Goal: Task Accomplishment & Management: Complete application form

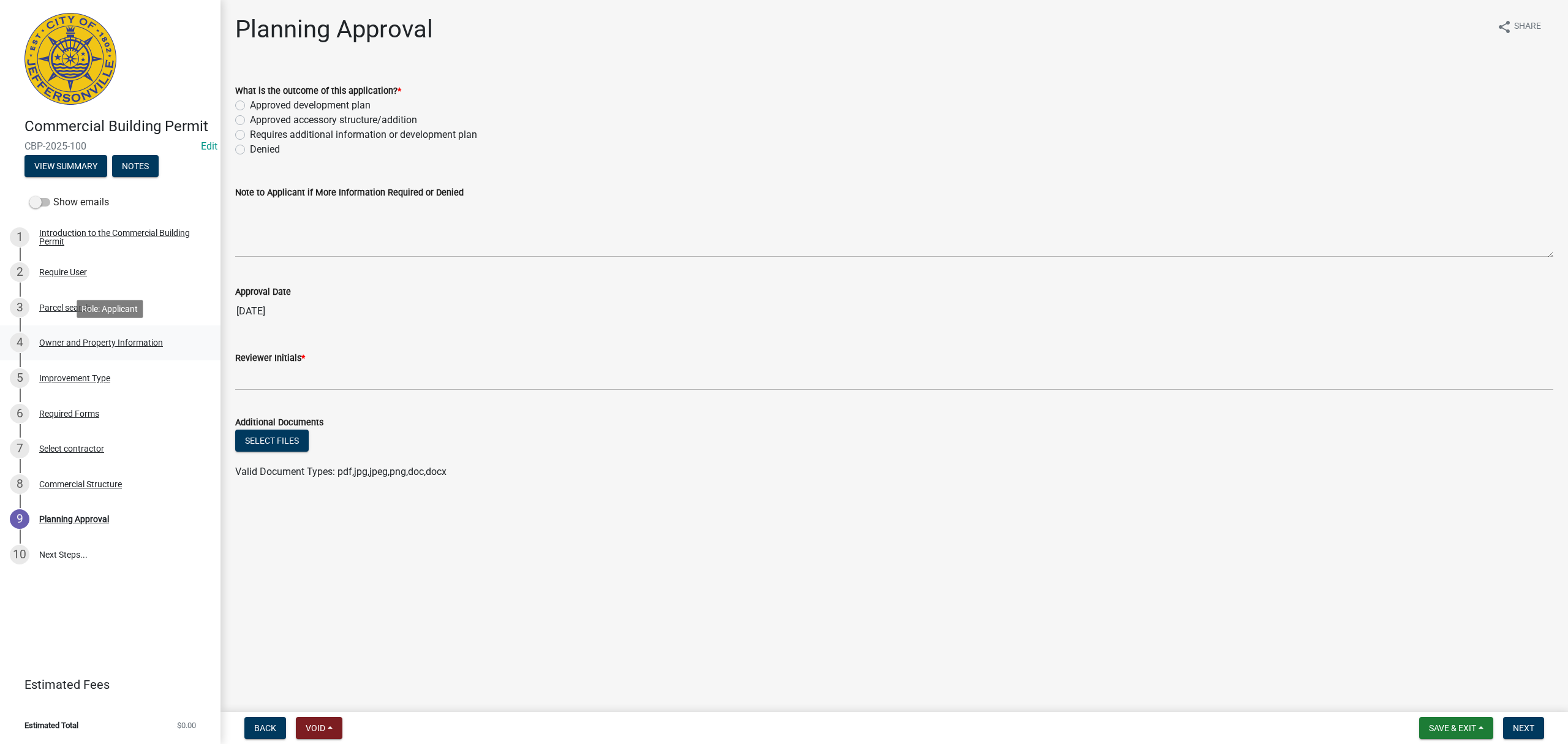
click at [77, 355] on link "4 Owner and Property Information" at bounding box center [110, 343] width 221 height 36
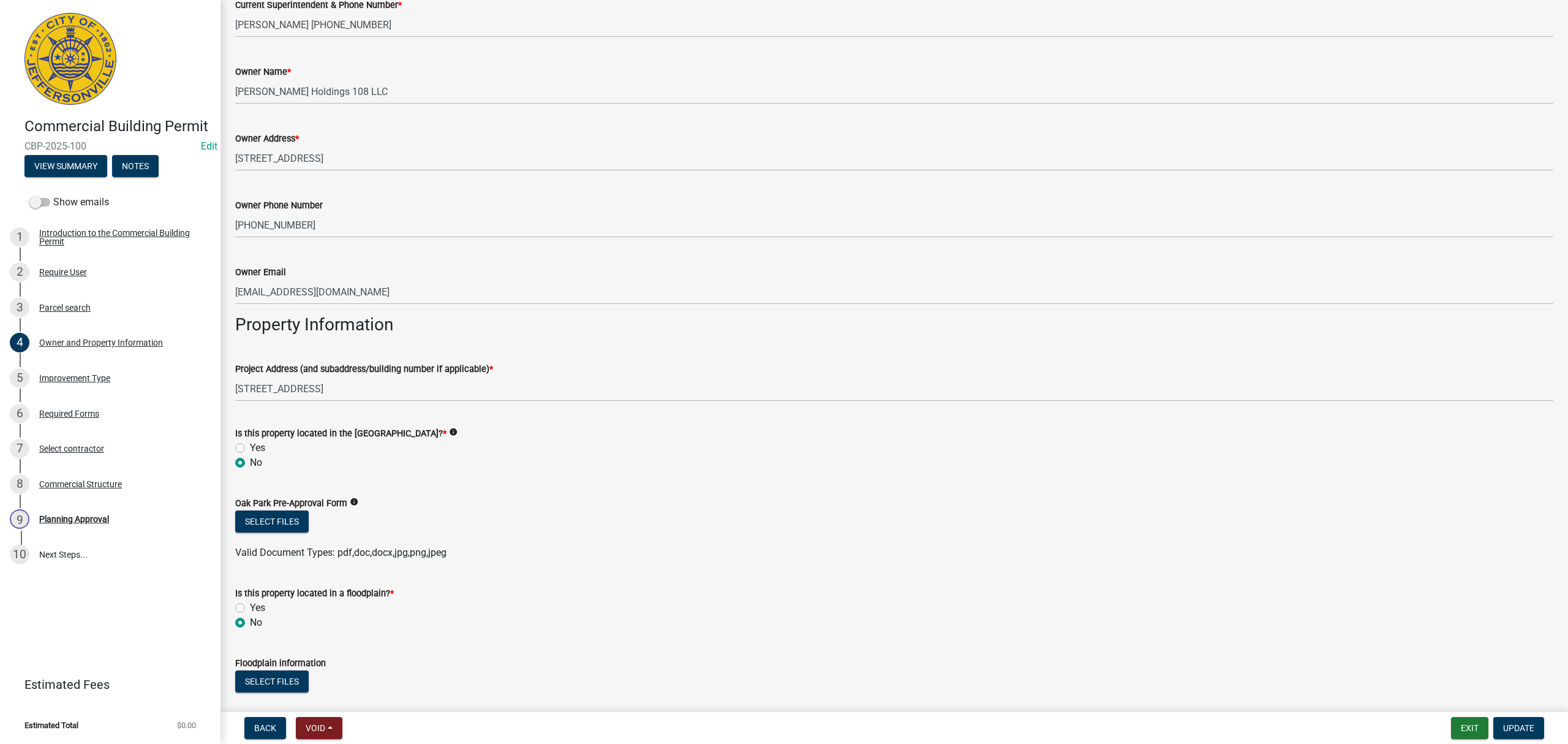
scroll to position [457, 0]
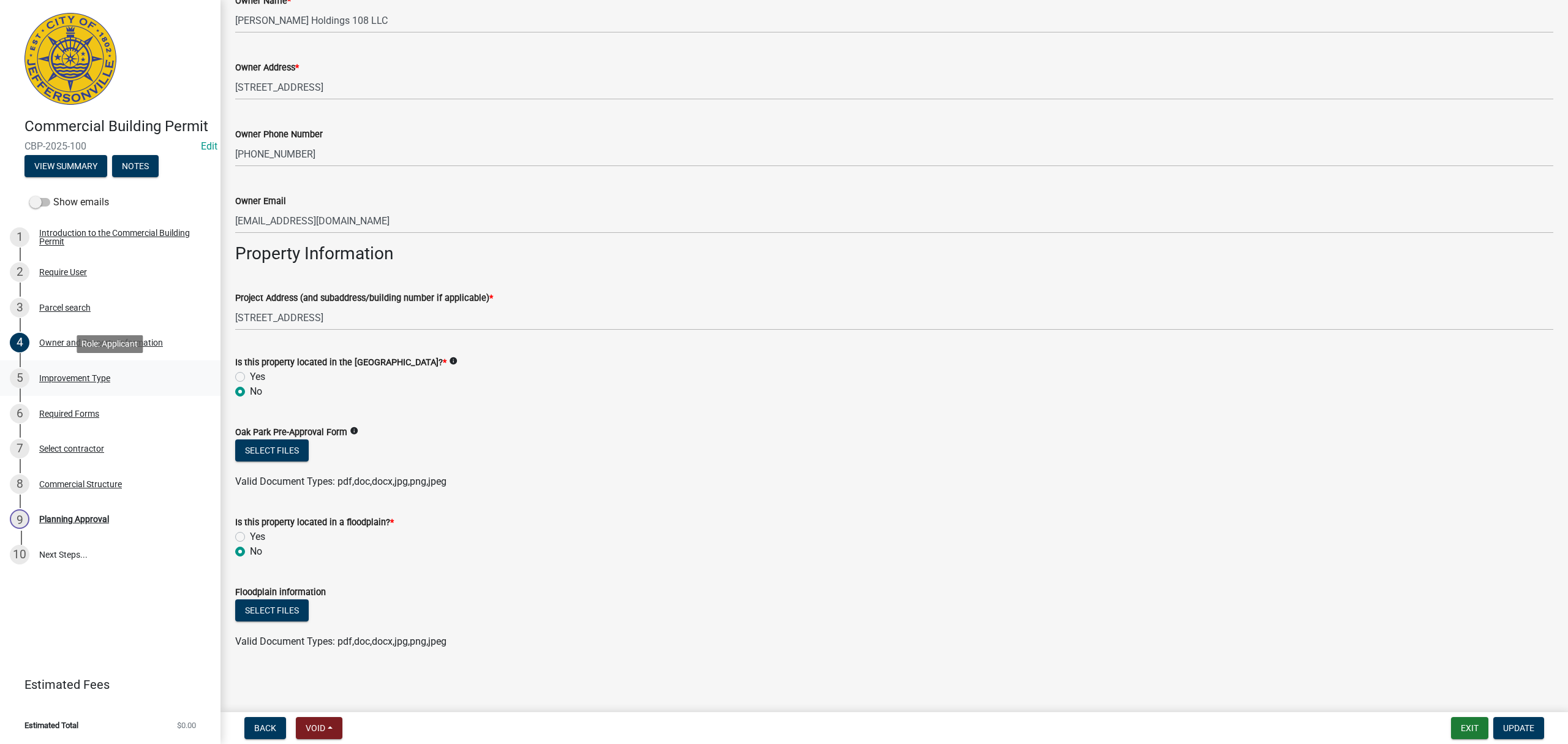
click at [118, 385] on div "5 Improvement Type" at bounding box center [105, 379] width 191 height 20
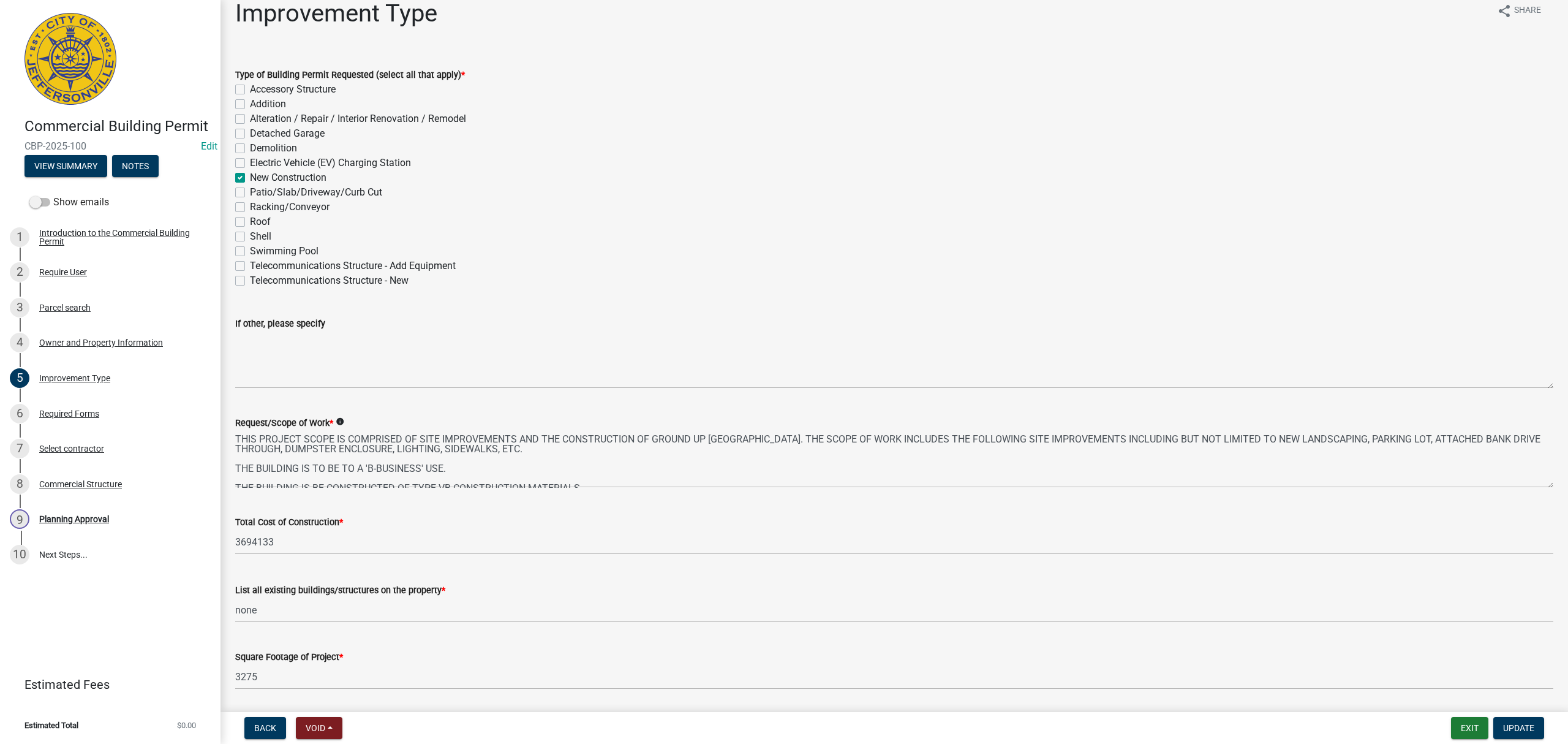
scroll to position [0, 0]
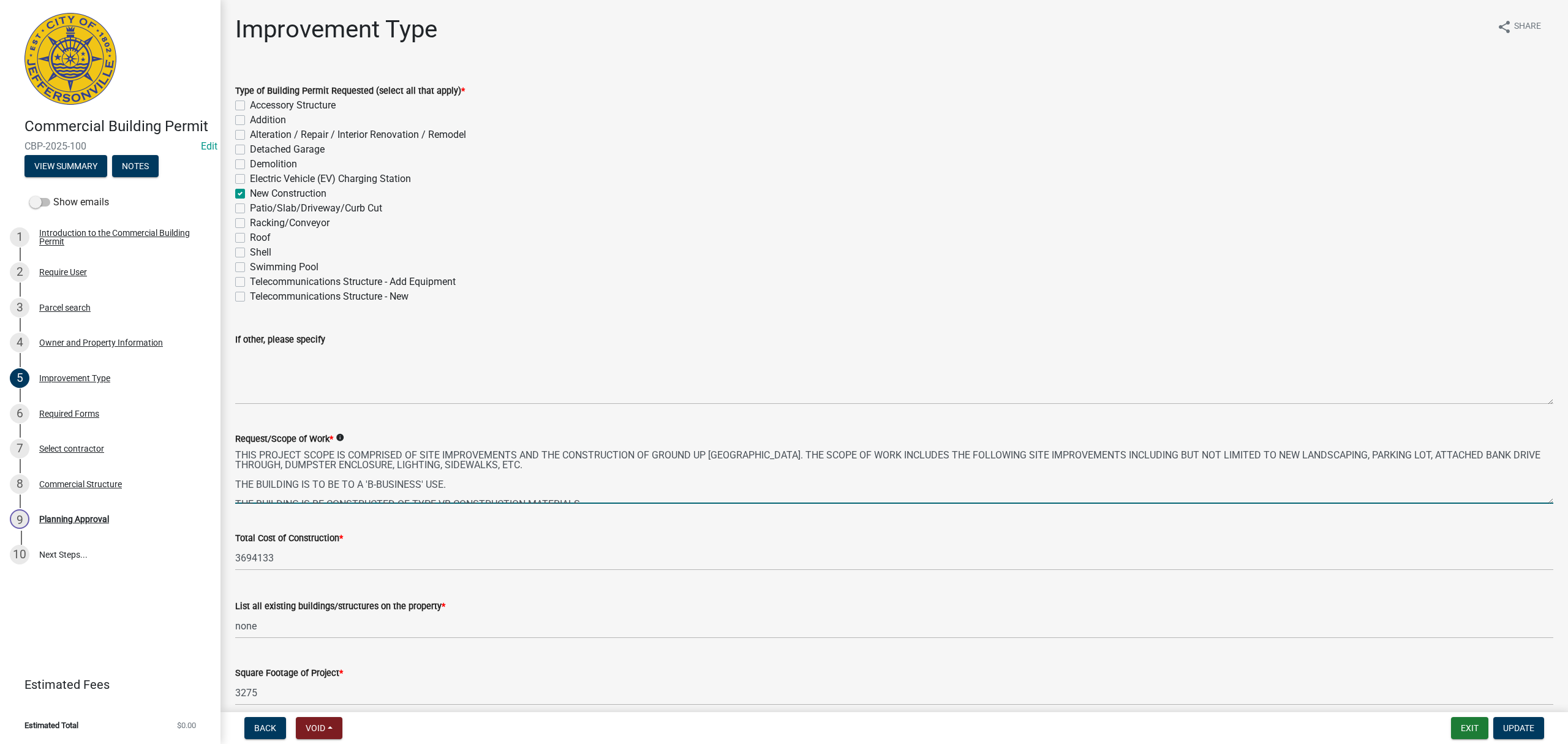
click at [614, 503] on textarea "THIS PROJECT SCOPE IS COMPRISED OF SITE IMPROVEMENTS AND THE CONSTRUCTION OF GR…" at bounding box center [894, 475] width 1318 height 58
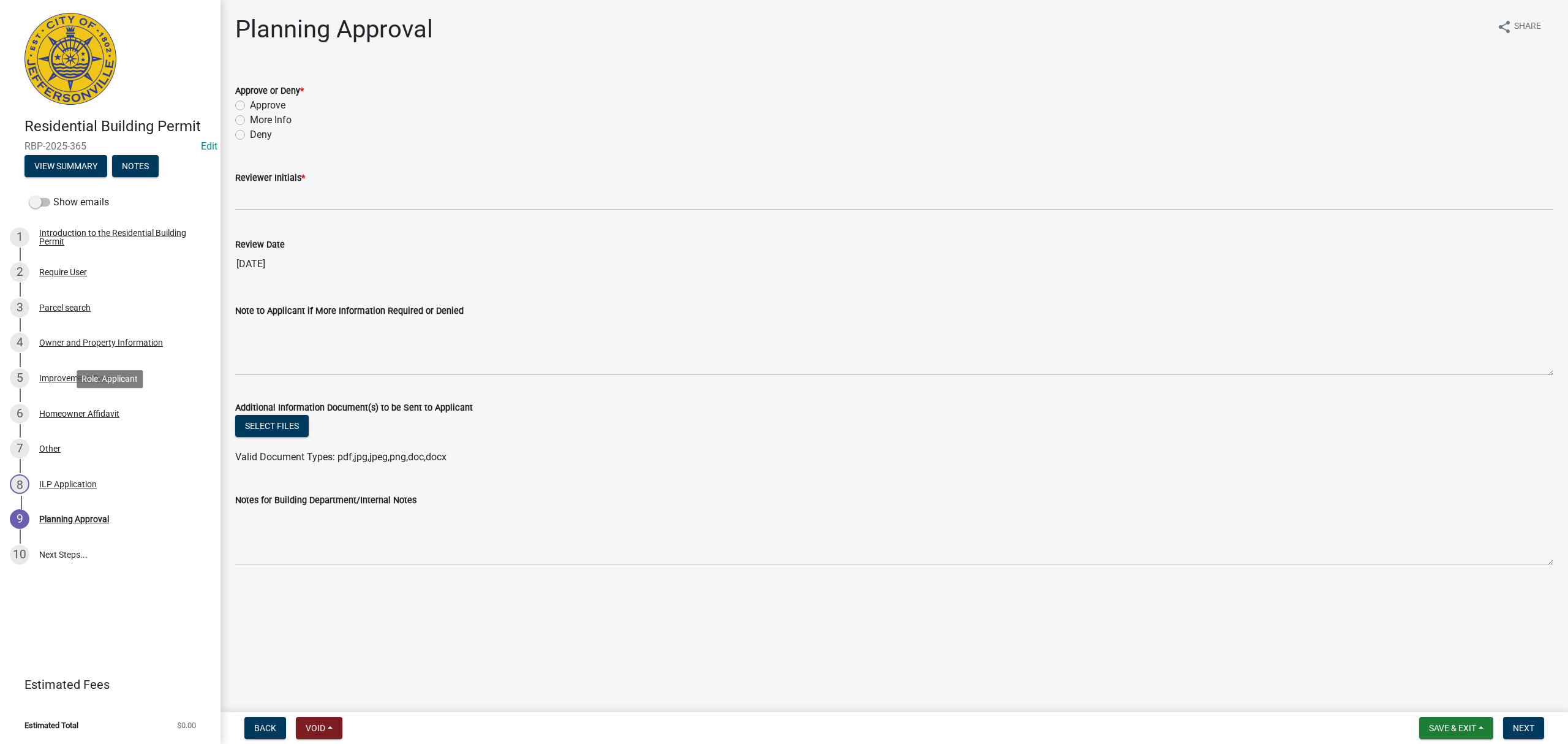
click at [128, 415] on div "6 Homeowner Affidavit" at bounding box center [105, 414] width 191 height 20
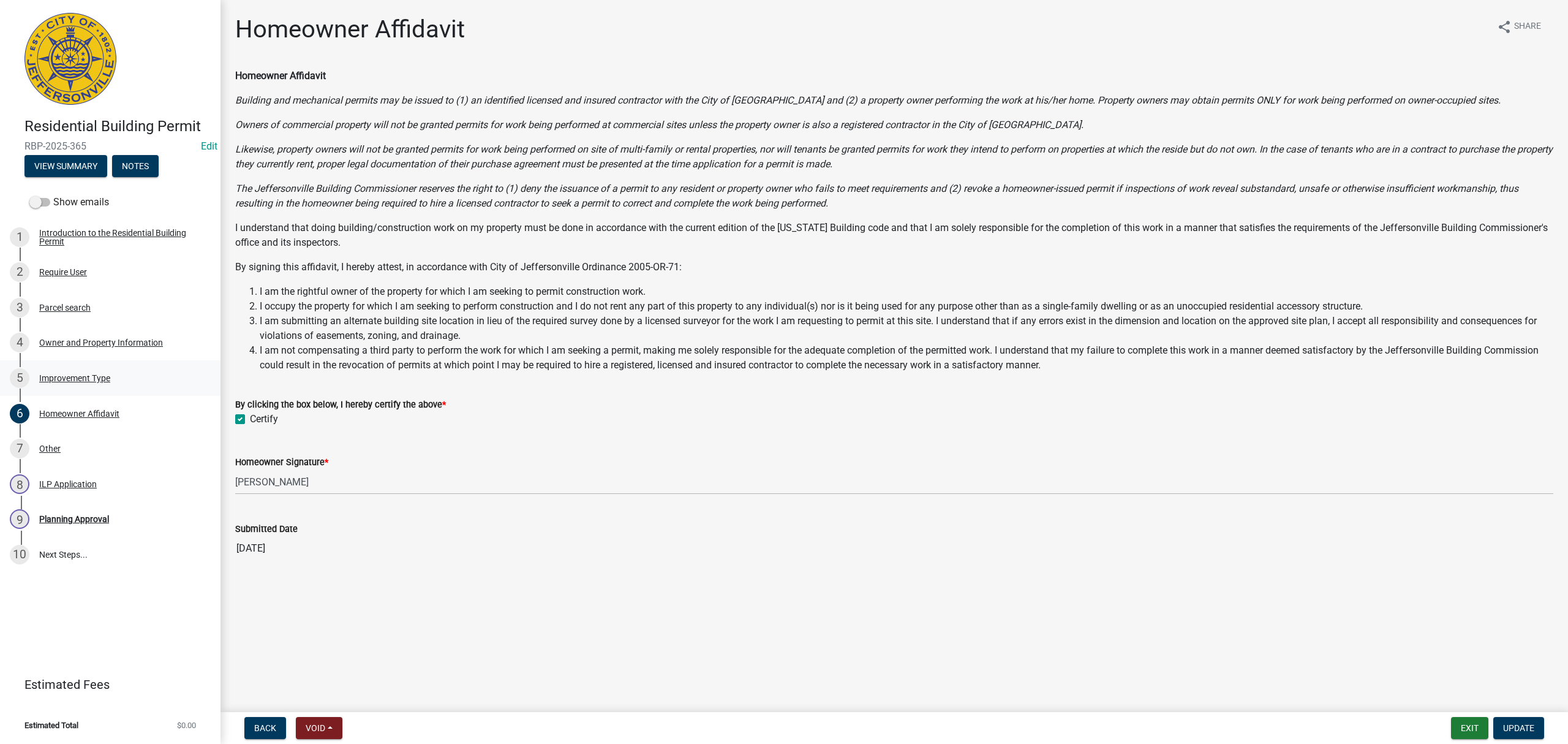
click at [123, 375] on div "5 Improvement Type" at bounding box center [105, 379] width 191 height 20
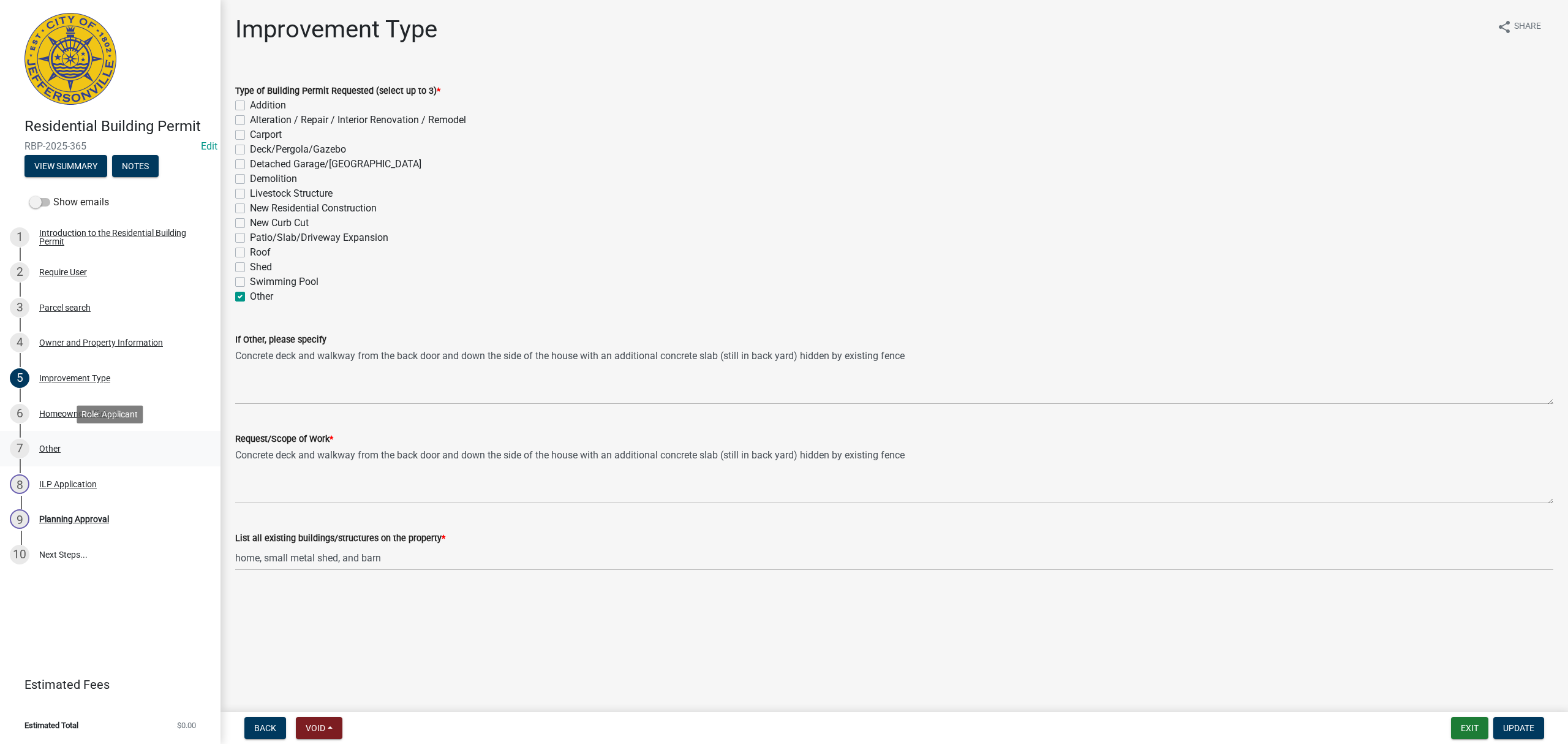
click at [91, 438] on link "7 Other" at bounding box center [110, 449] width 221 height 36
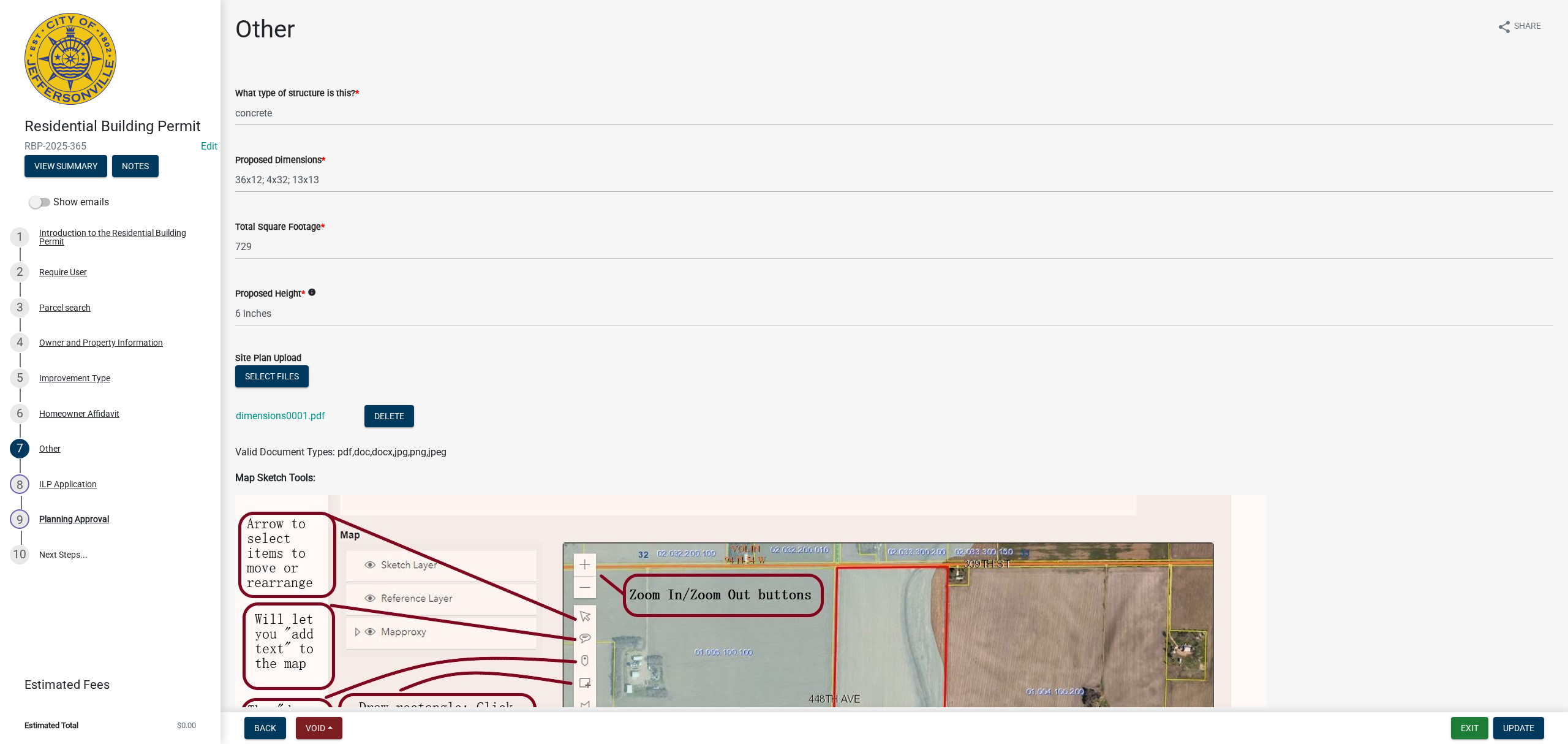
click at [293, 422] on div "dimensions0001.pdf" at bounding box center [290, 418] width 109 height 25
click at [297, 420] on link "dimensions0001.pdf" at bounding box center [280, 416] width 89 height 12
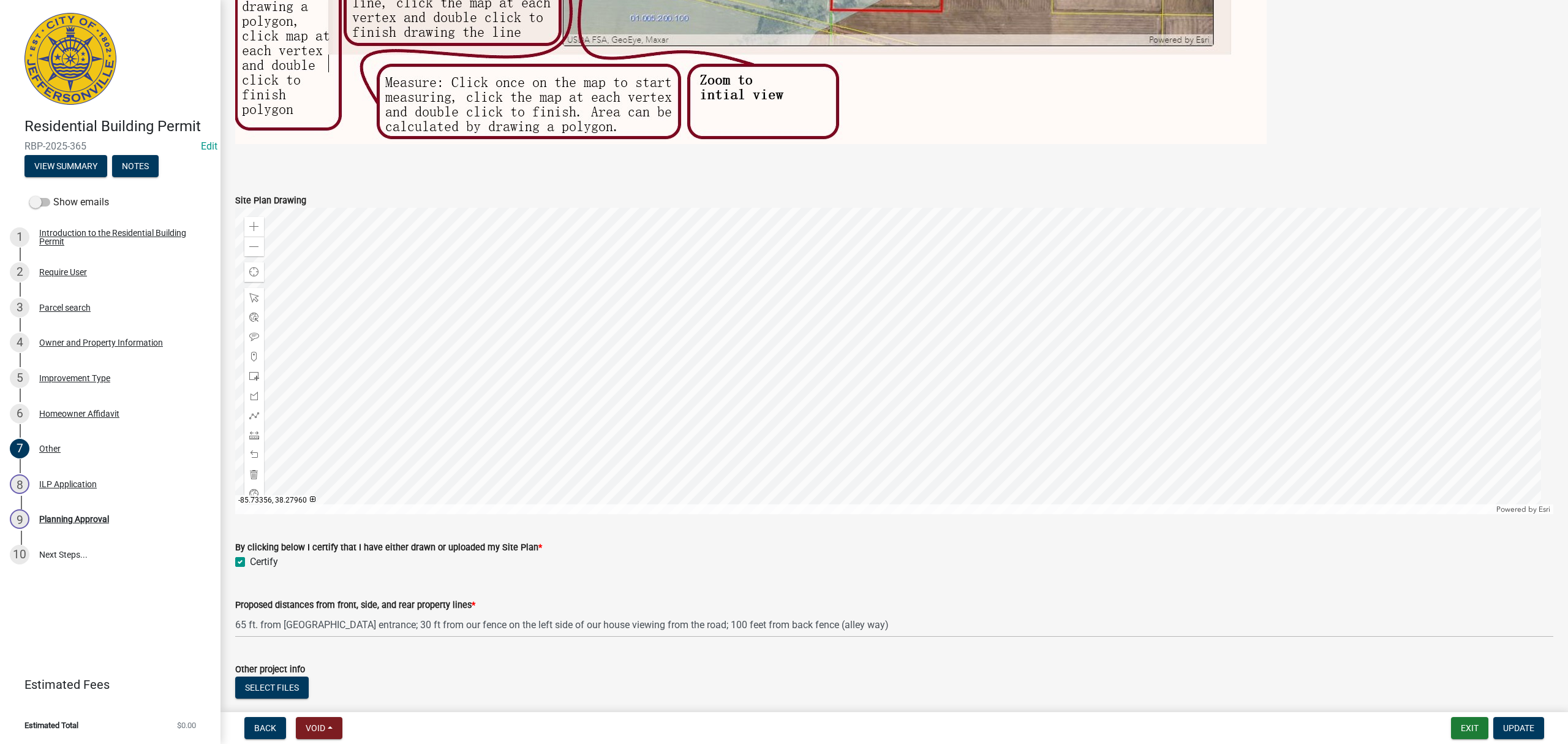
scroll to position [760, 0]
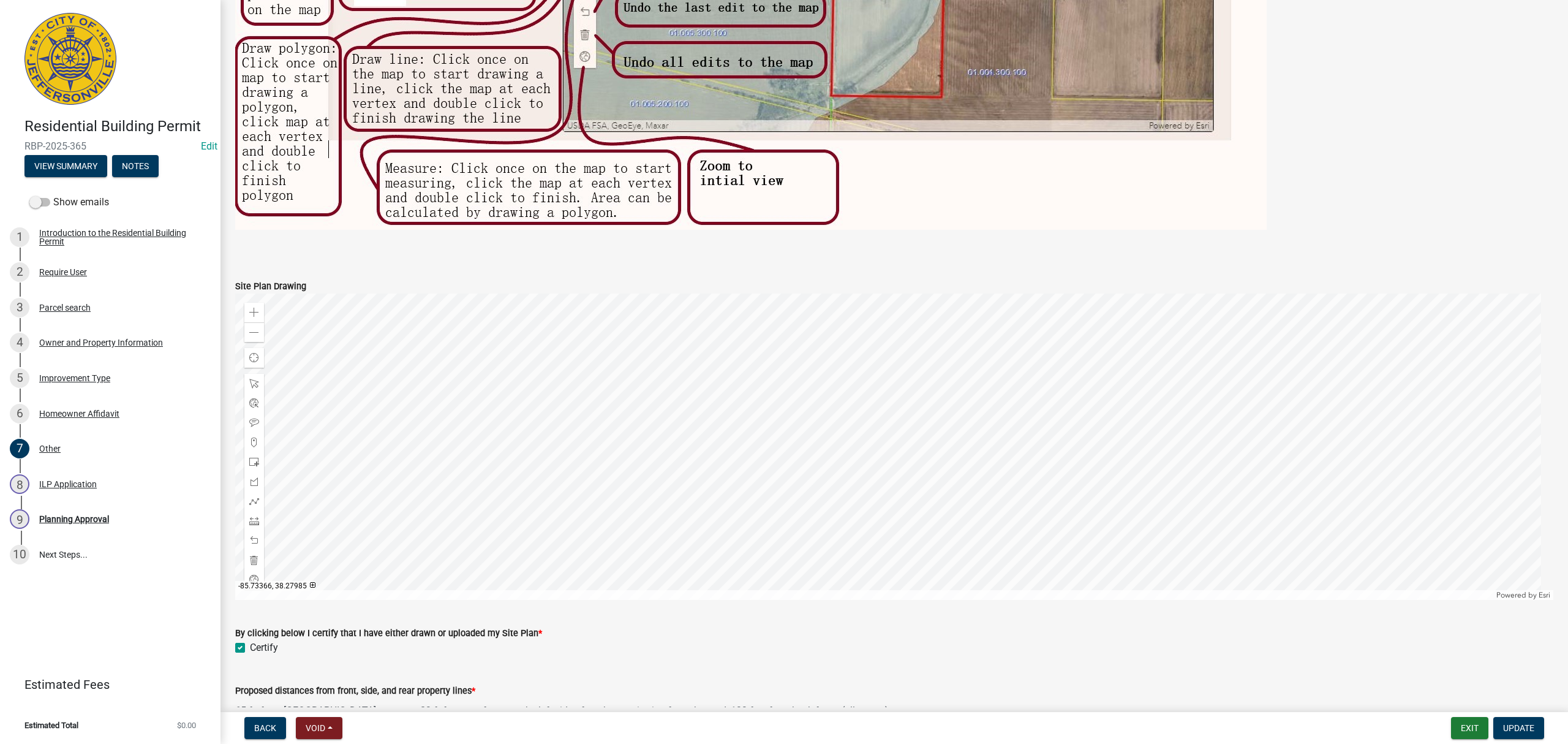
click at [784, 380] on div at bounding box center [894, 446] width 1318 height 306
click at [260, 309] on div "Zoom in" at bounding box center [254, 313] width 20 height 20
click at [809, 495] on div at bounding box center [894, 446] width 1318 height 306
click at [718, 462] on div at bounding box center [894, 446] width 1318 height 306
click at [628, 644] on div "Certify" at bounding box center [894, 648] width 1318 height 15
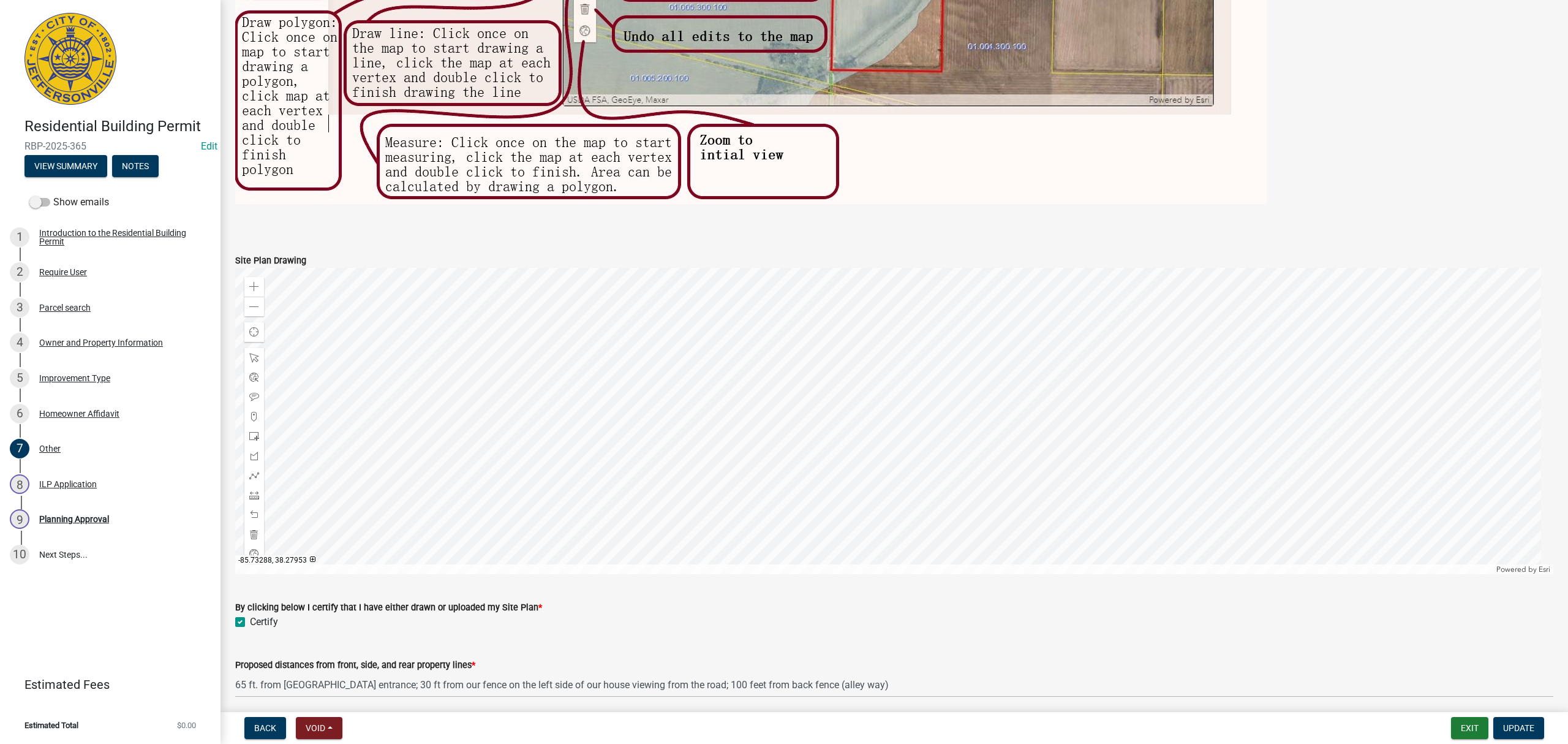
scroll to position [817, 0]
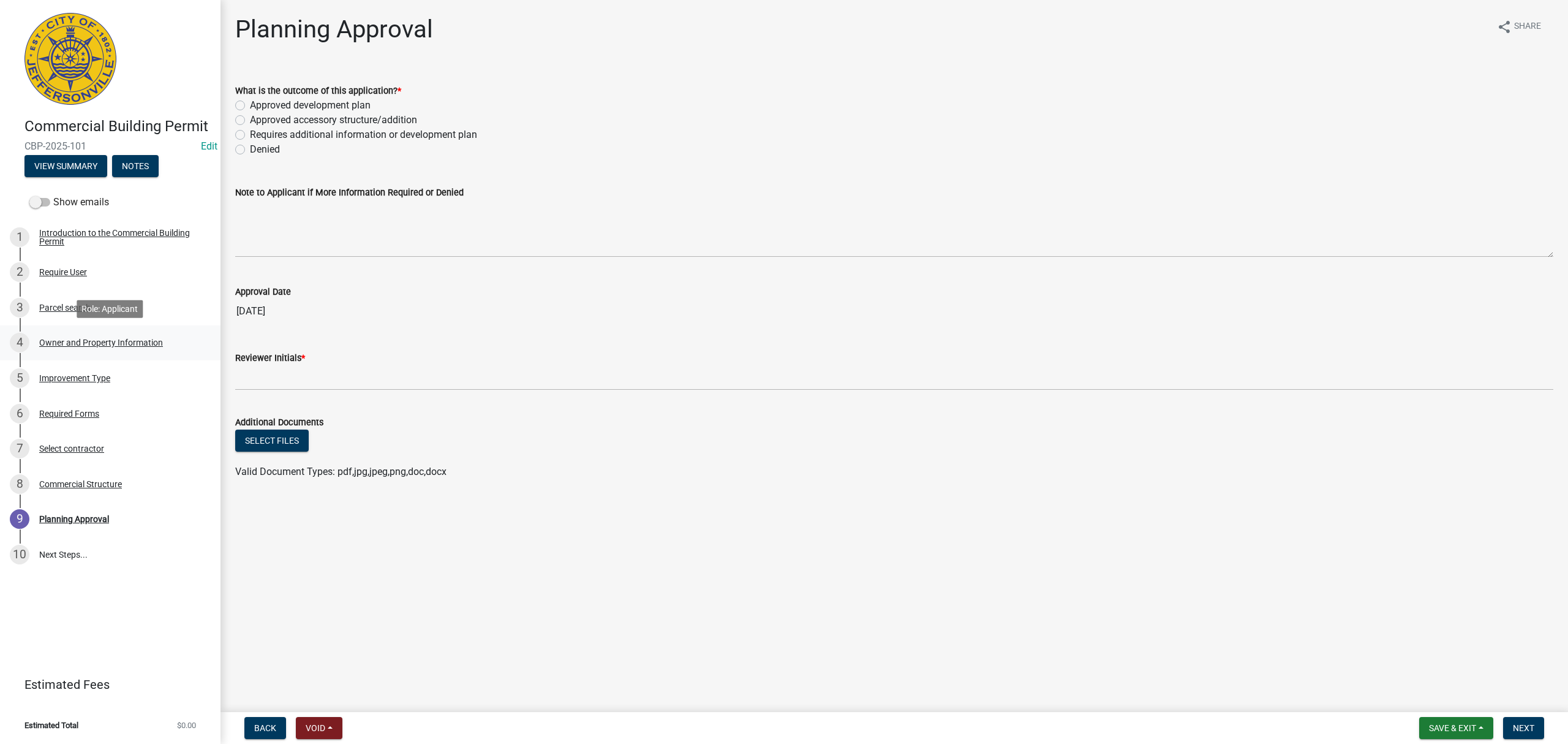
click at [121, 349] on div "4 Owner and Property Information" at bounding box center [105, 343] width 191 height 20
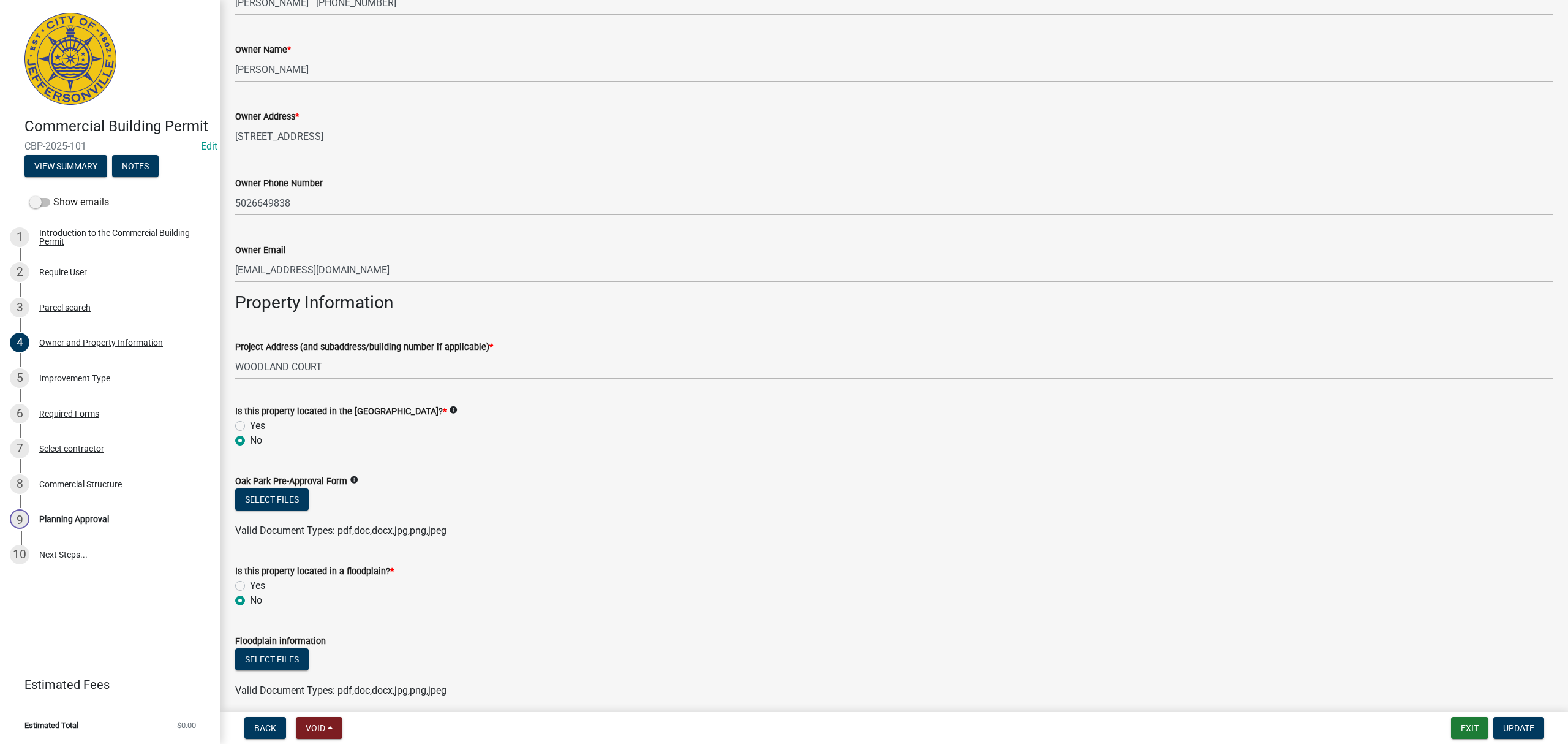
scroll to position [457, 0]
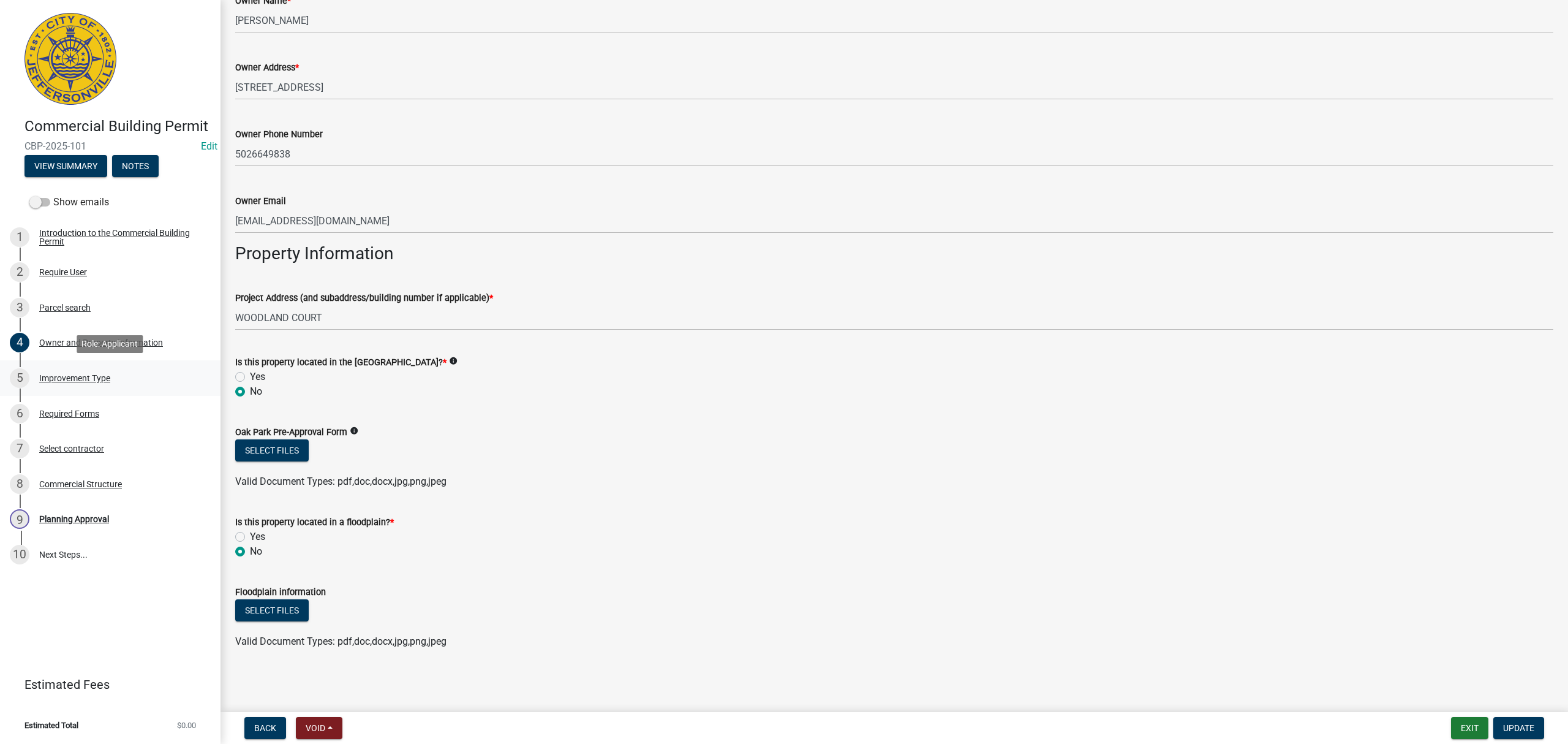
click at [92, 379] on div "Improvement Type" at bounding box center [74, 378] width 71 height 8
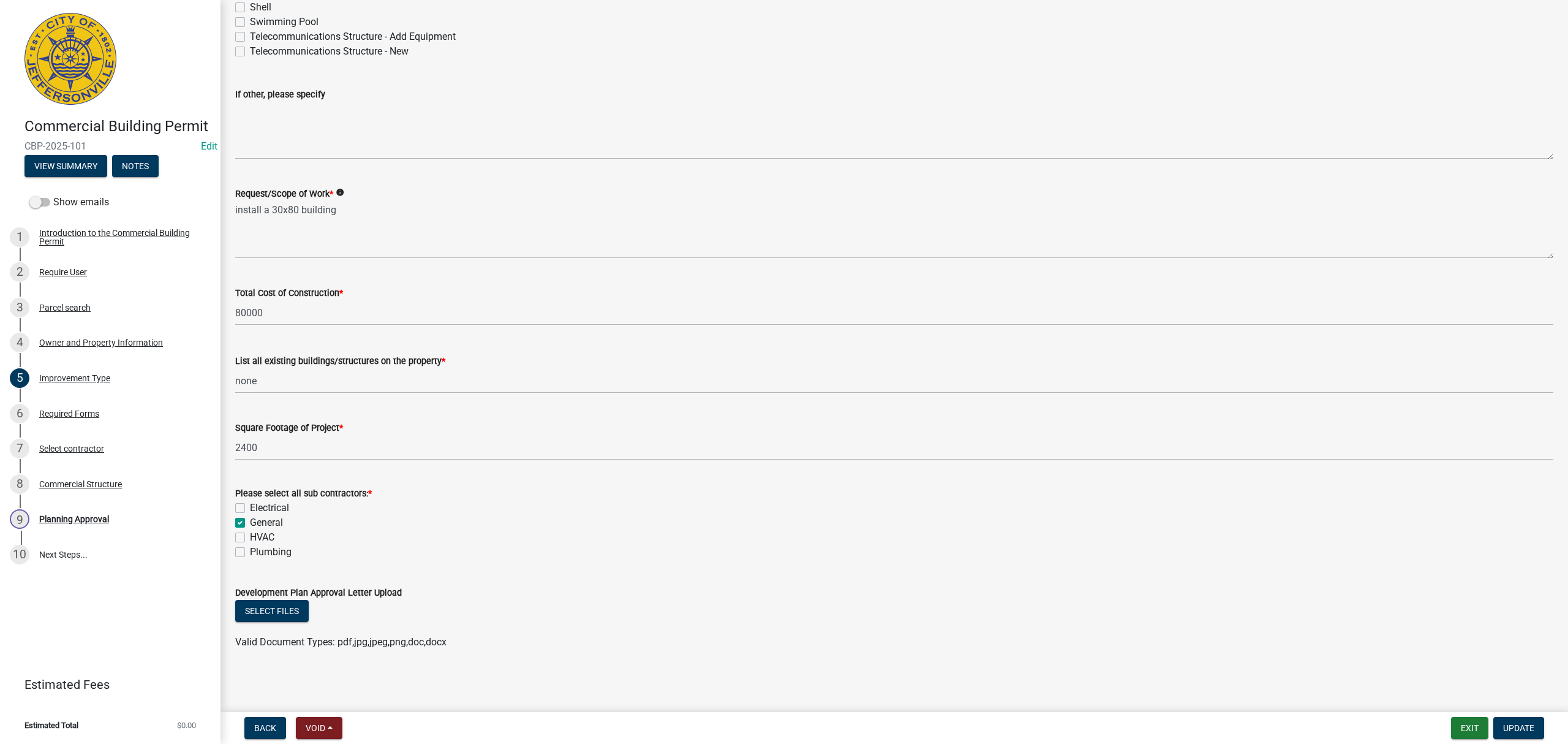
scroll to position [246, 0]
click at [113, 407] on div "6 Required Forms" at bounding box center [105, 414] width 191 height 20
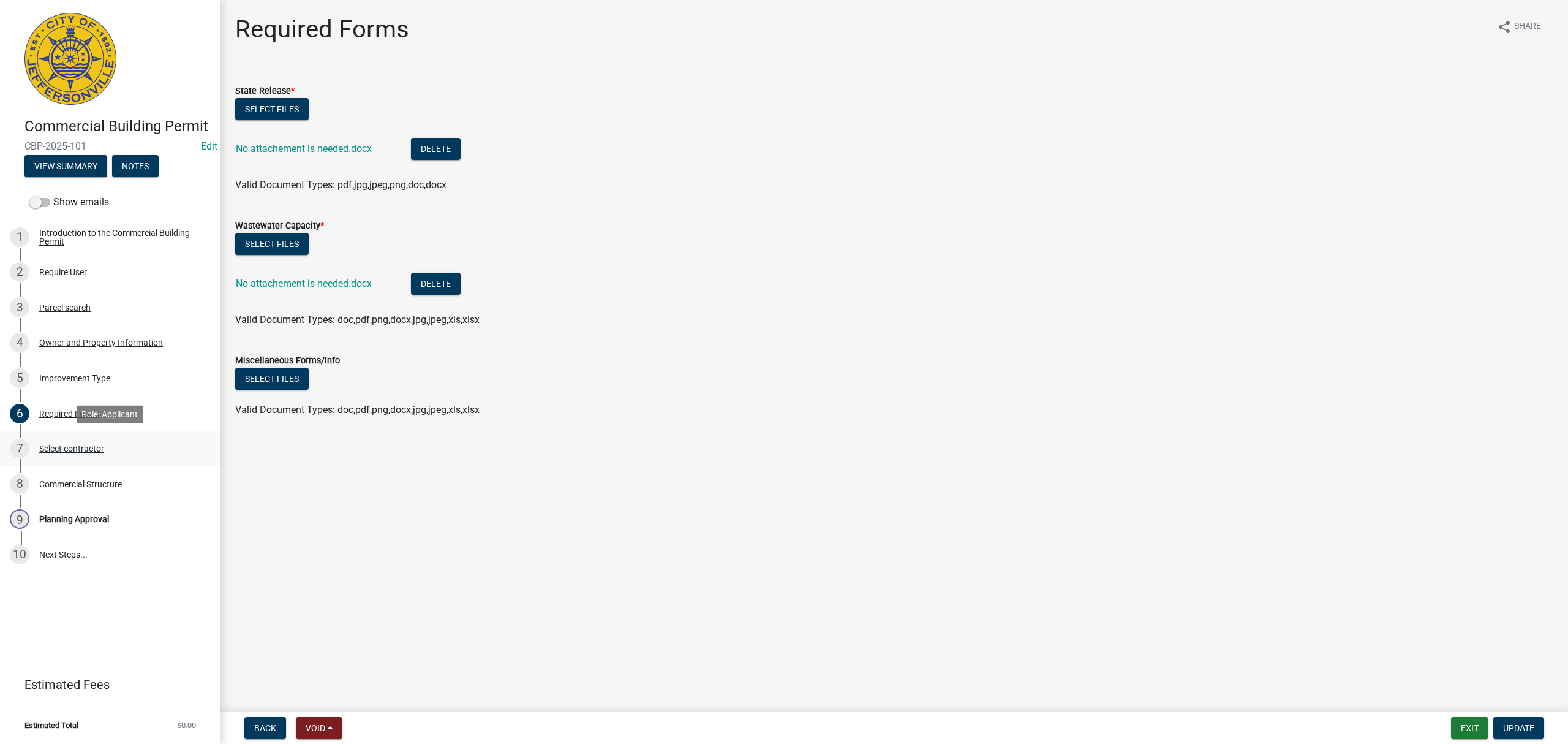
click at [123, 447] on div "7 Select contractor" at bounding box center [105, 449] width 191 height 20
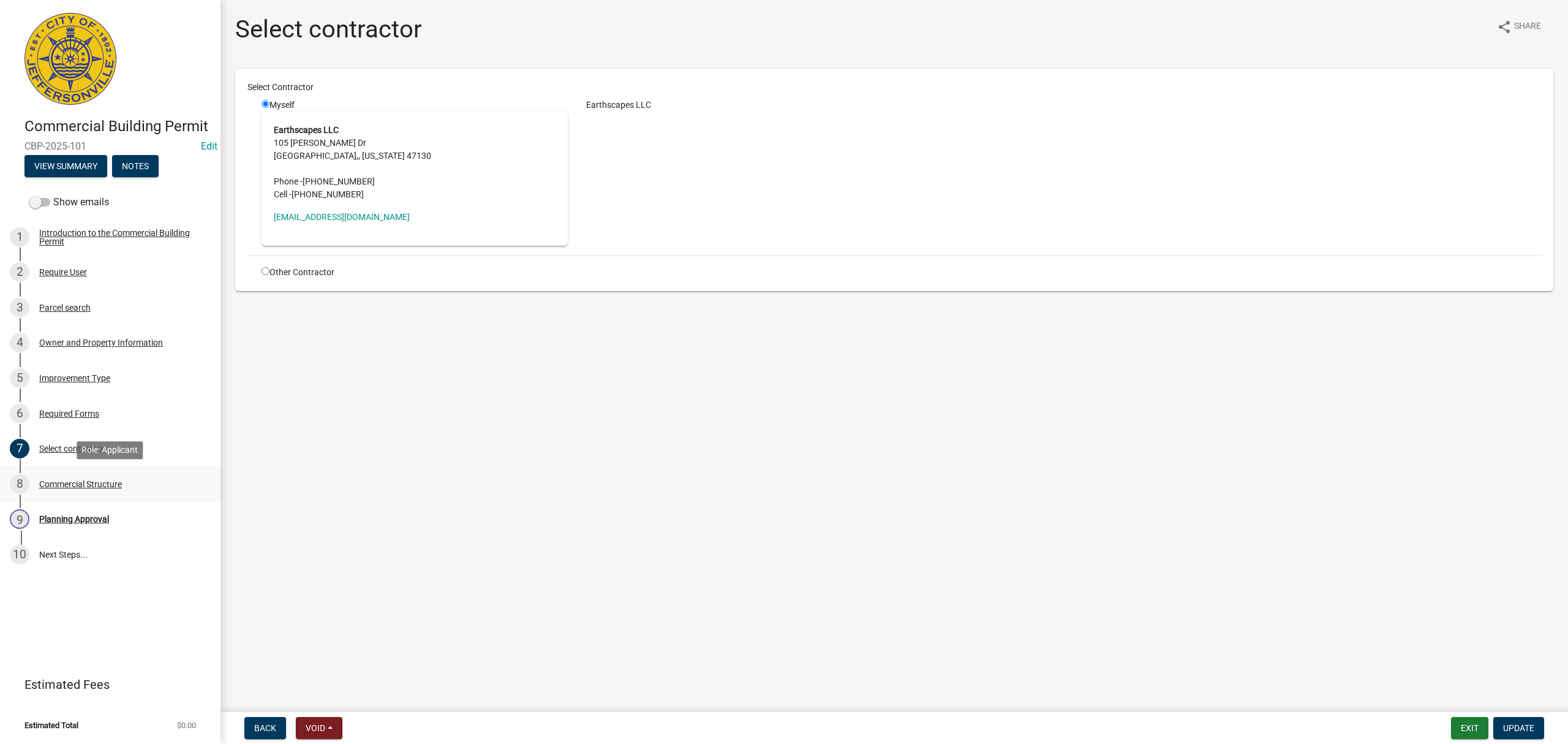
click at [123, 476] on div "8 Commercial Structure" at bounding box center [105, 485] width 191 height 20
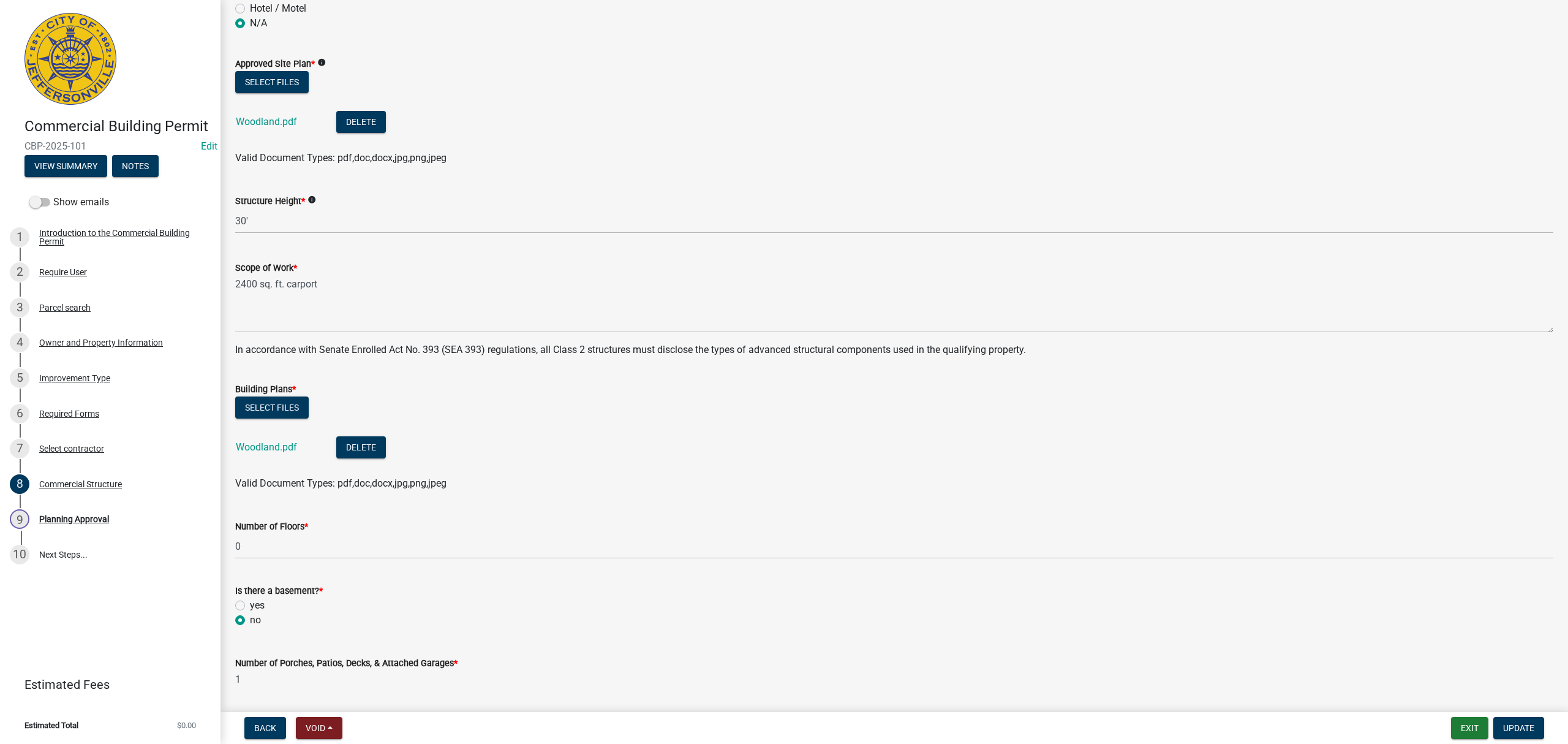
scroll to position [163, 0]
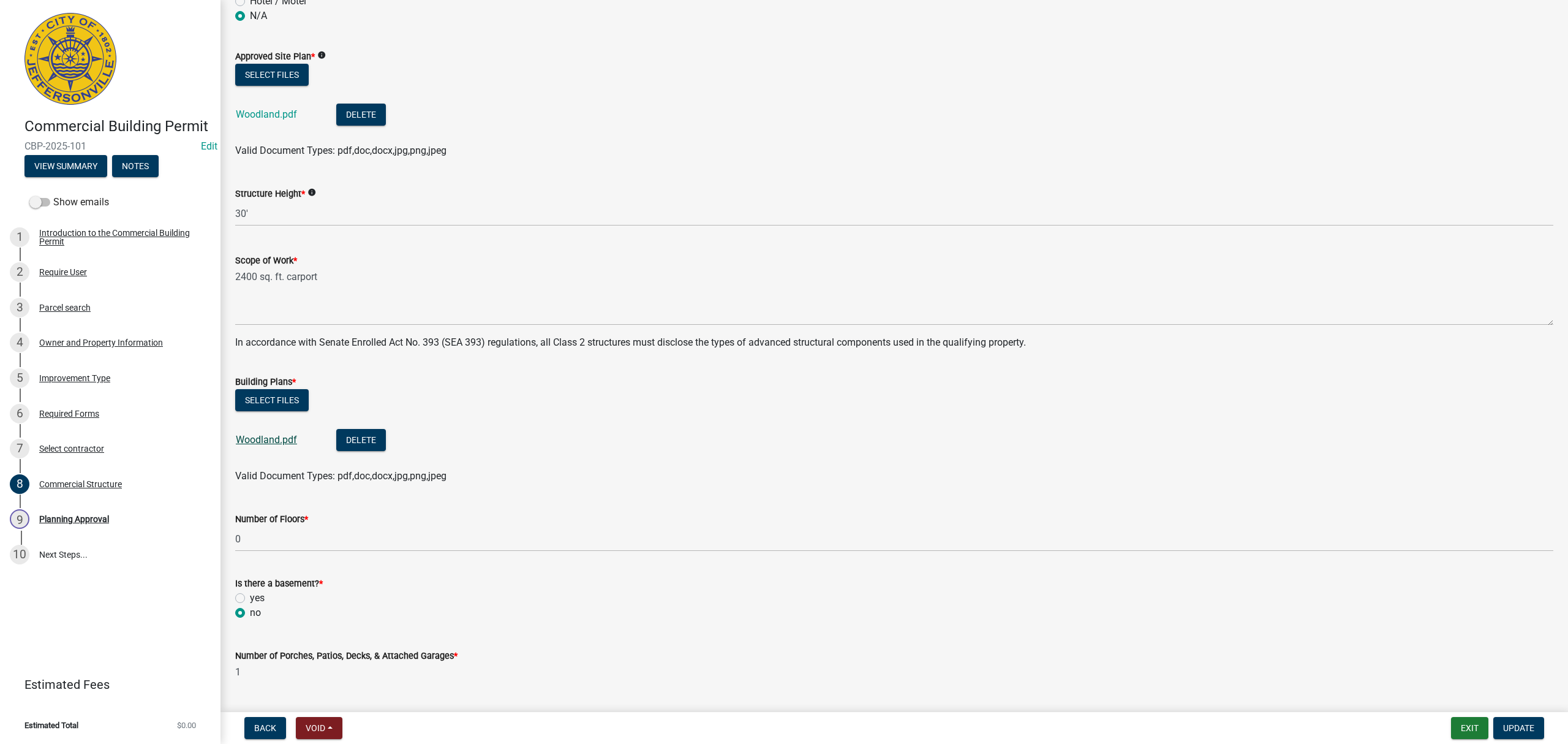
click at [274, 445] on link "Woodland.pdf" at bounding box center [266, 440] width 61 height 12
